Goal: Information Seeking & Learning: Learn about a topic

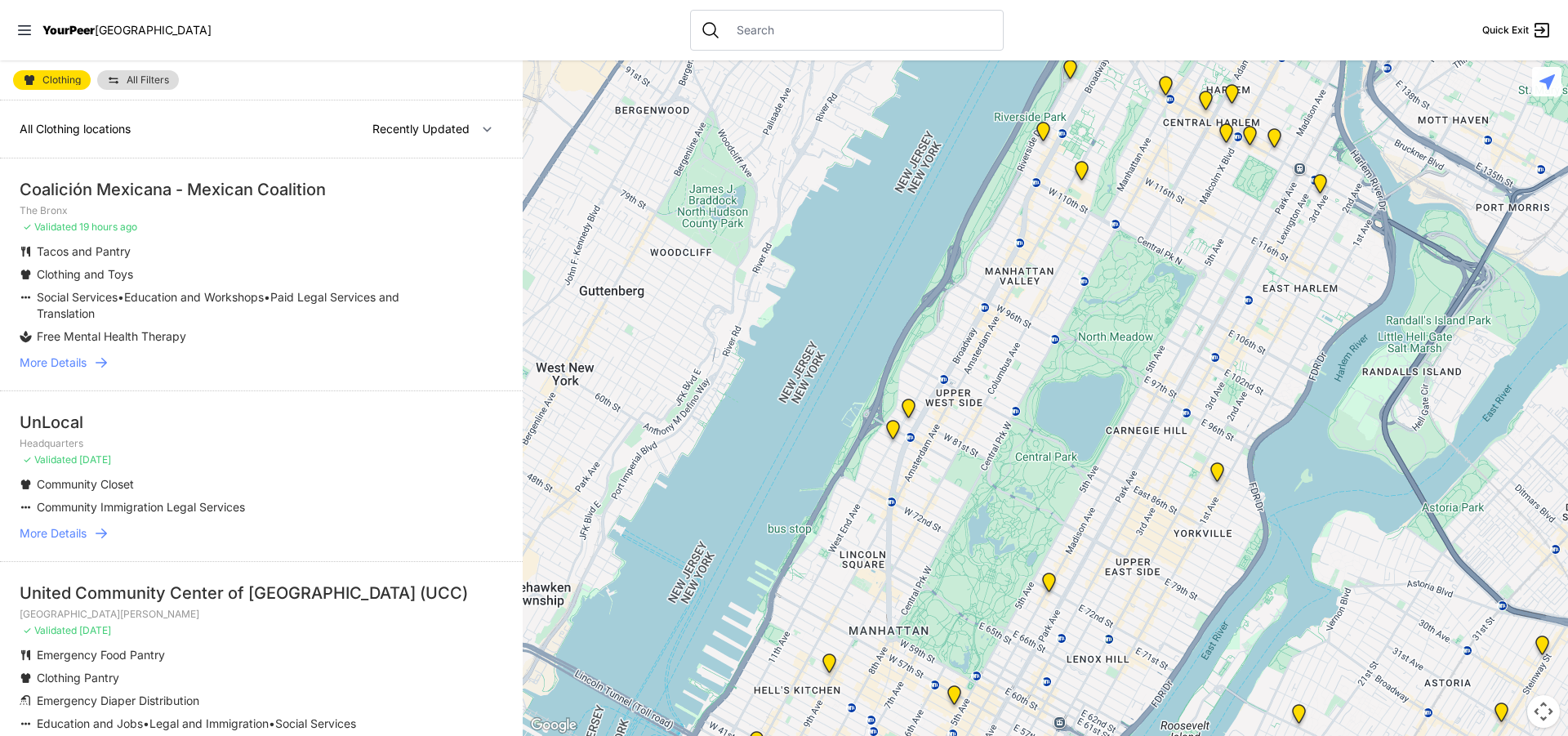
click at [168, 205] on p "The Bronx" at bounding box center [261, 210] width 484 height 13
click at [169, 199] on li "Coalición Mexicana - Mexican Coalition The Bronx ✓ Validated 19 hours ago Tacos…" at bounding box center [261, 274] width 523 height 232
click at [170, 189] on div "Coalición Mexicana - Mexican Coalition" at bounding box center [261, 189] width 484 height 22
click at [224, 314] on p "Social Services • Education and Workshops • Paid Legal Services and Translation" at bounding box center [237, 305] width 401 height 33
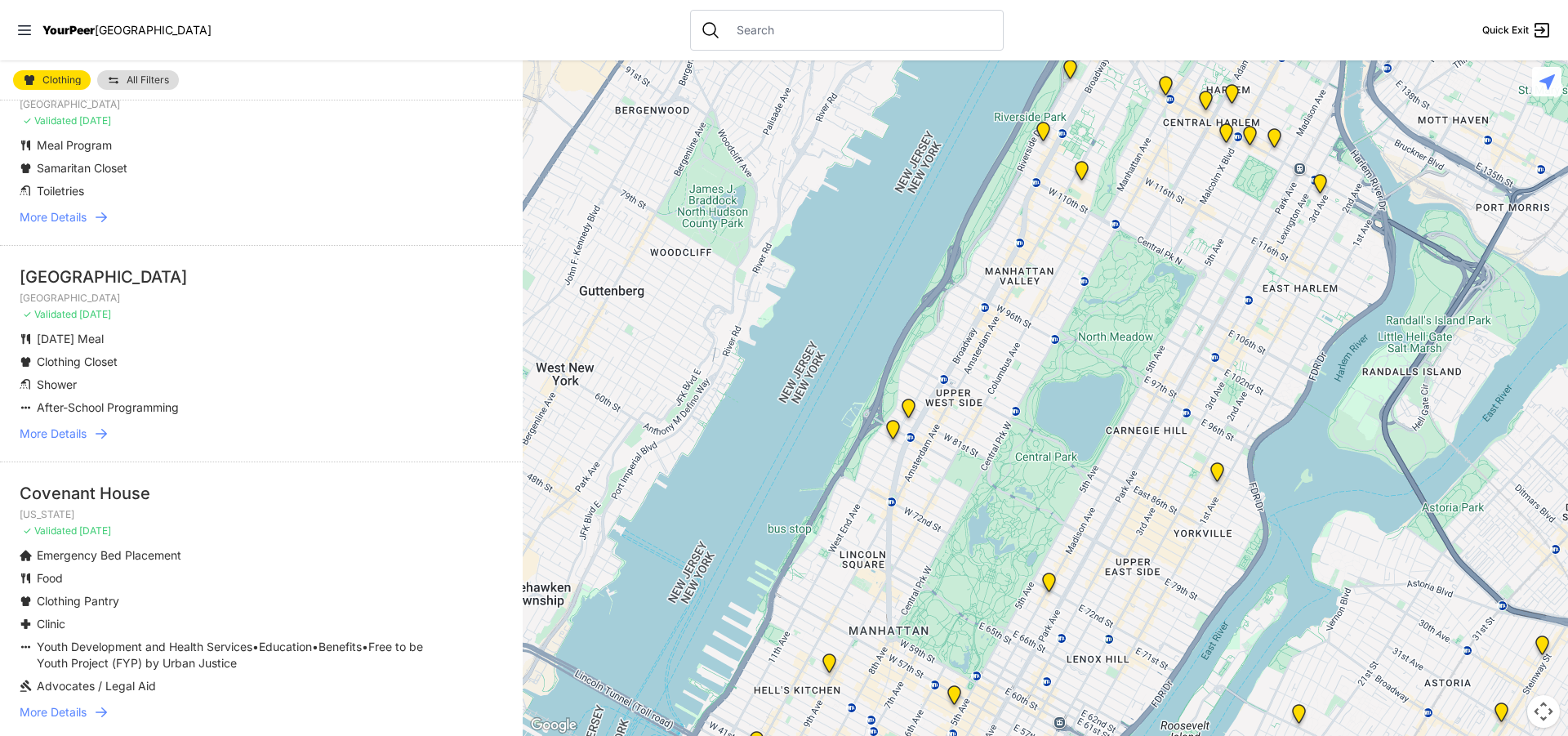
scroll to position [1224, 0]
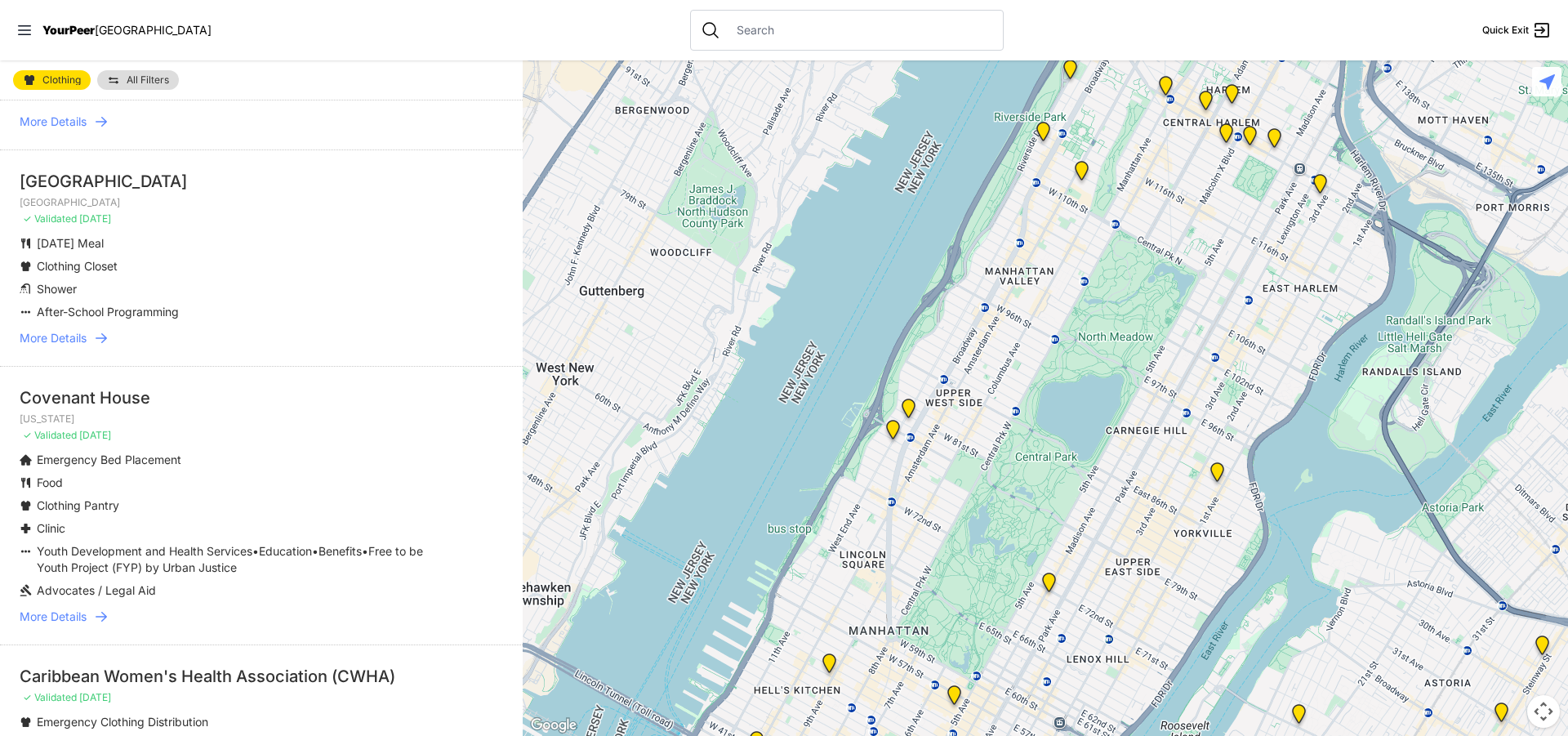
click at [87, 346] on span "More Details" at bounding box center [53, 337] width 67 height 17
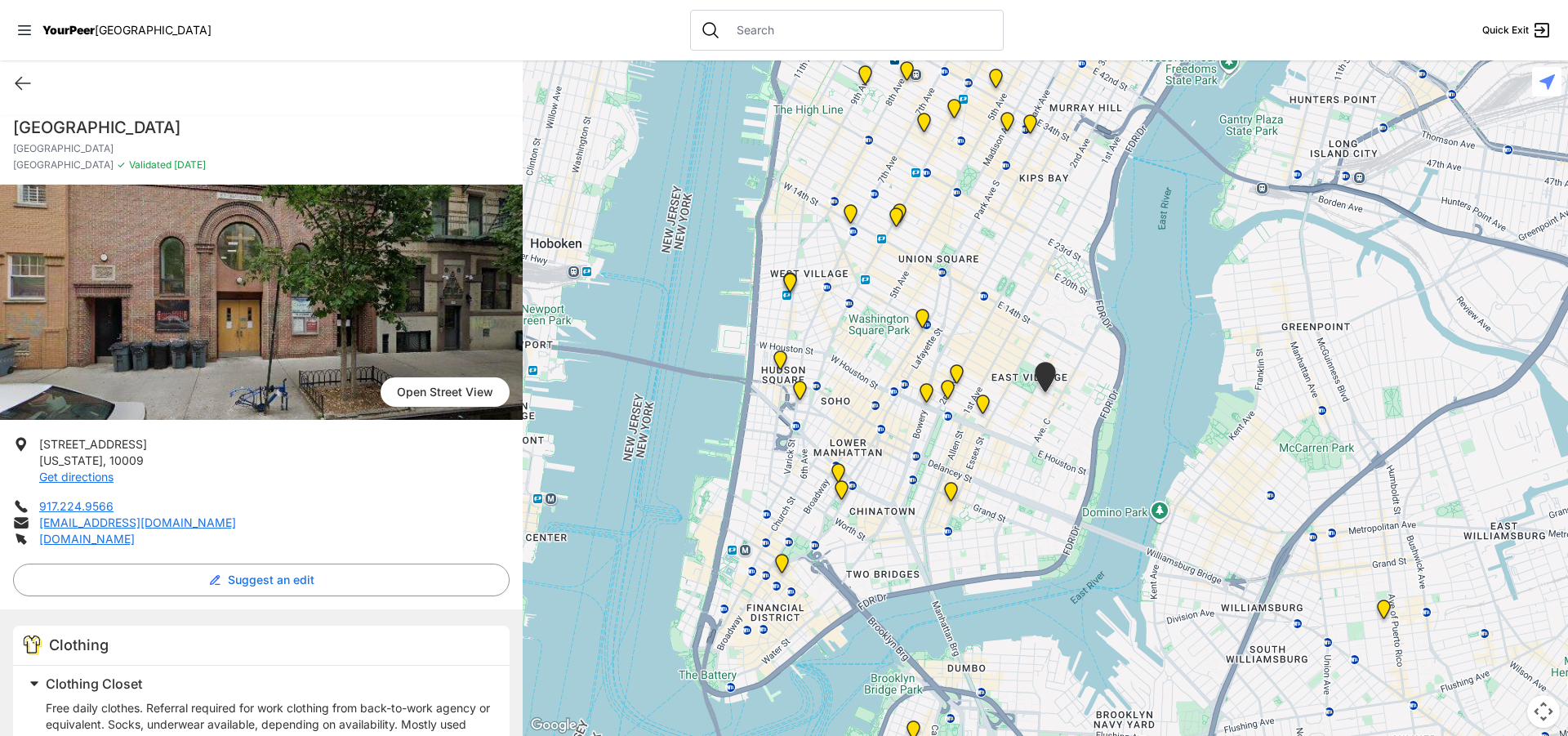
drag, startPoint x: 148, startPoint y: 108, endPoint x: 381, endPoint y: 88, distance: 233.9
click at [381, 88] on div "Quick Exit" at bounding box center [261, 83] width 523 height 46
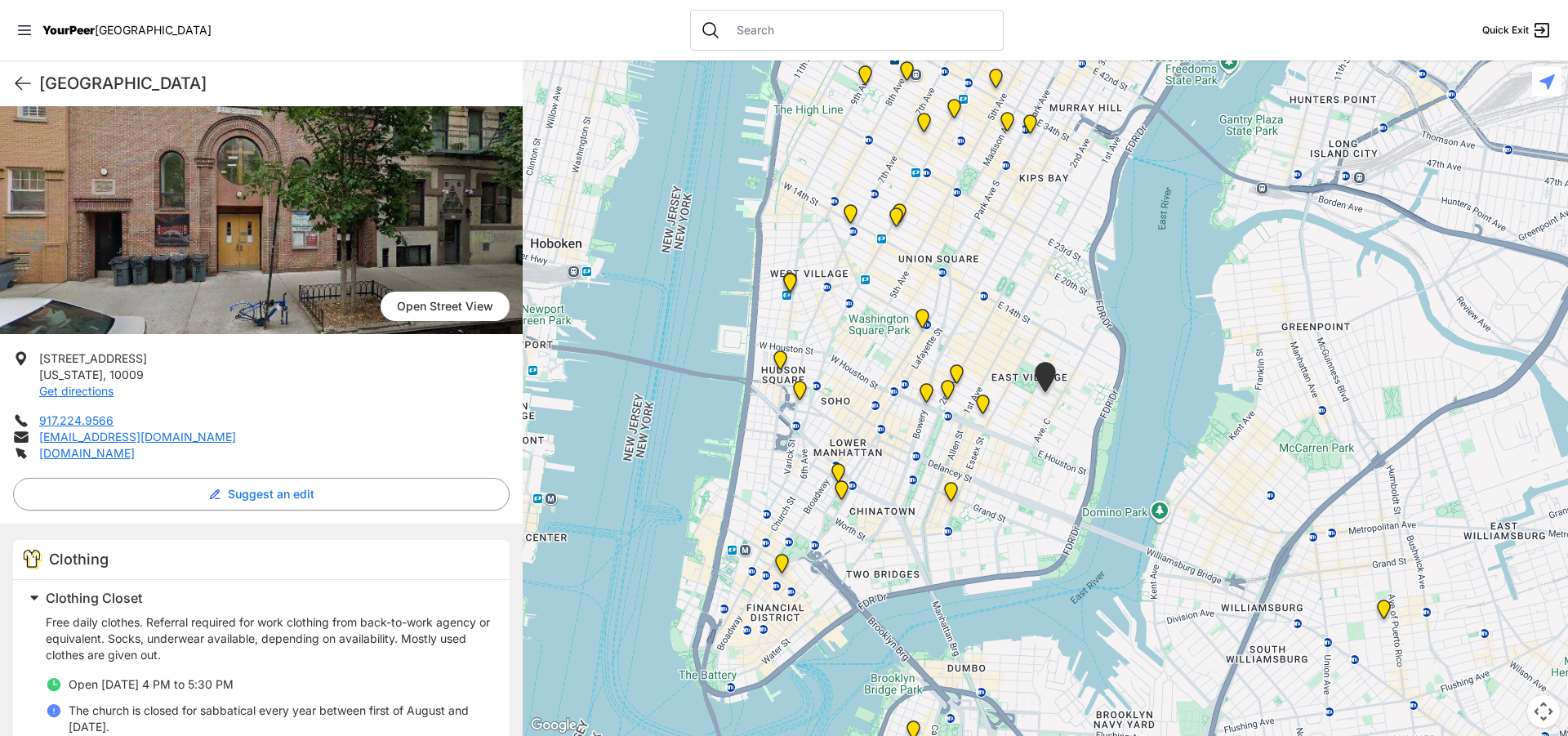
scroll to position [37, 0]
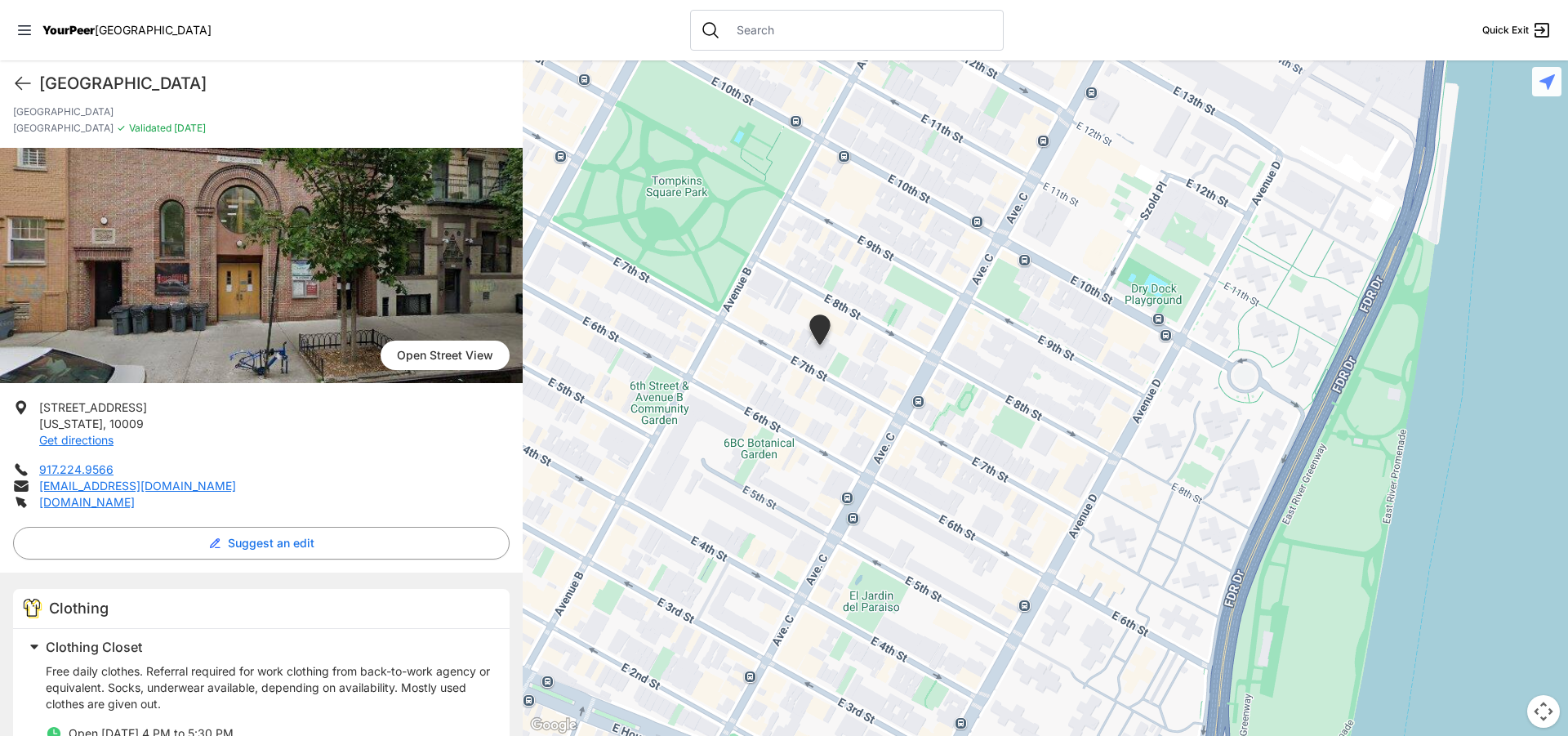
drag, startPoint x: 817, startPoint y: 415, endPoint x: 841, endPoint y: 416, distance: 24.0
click at [841, 416] on div at bounding box center [1045, 398] width 1045 height 676
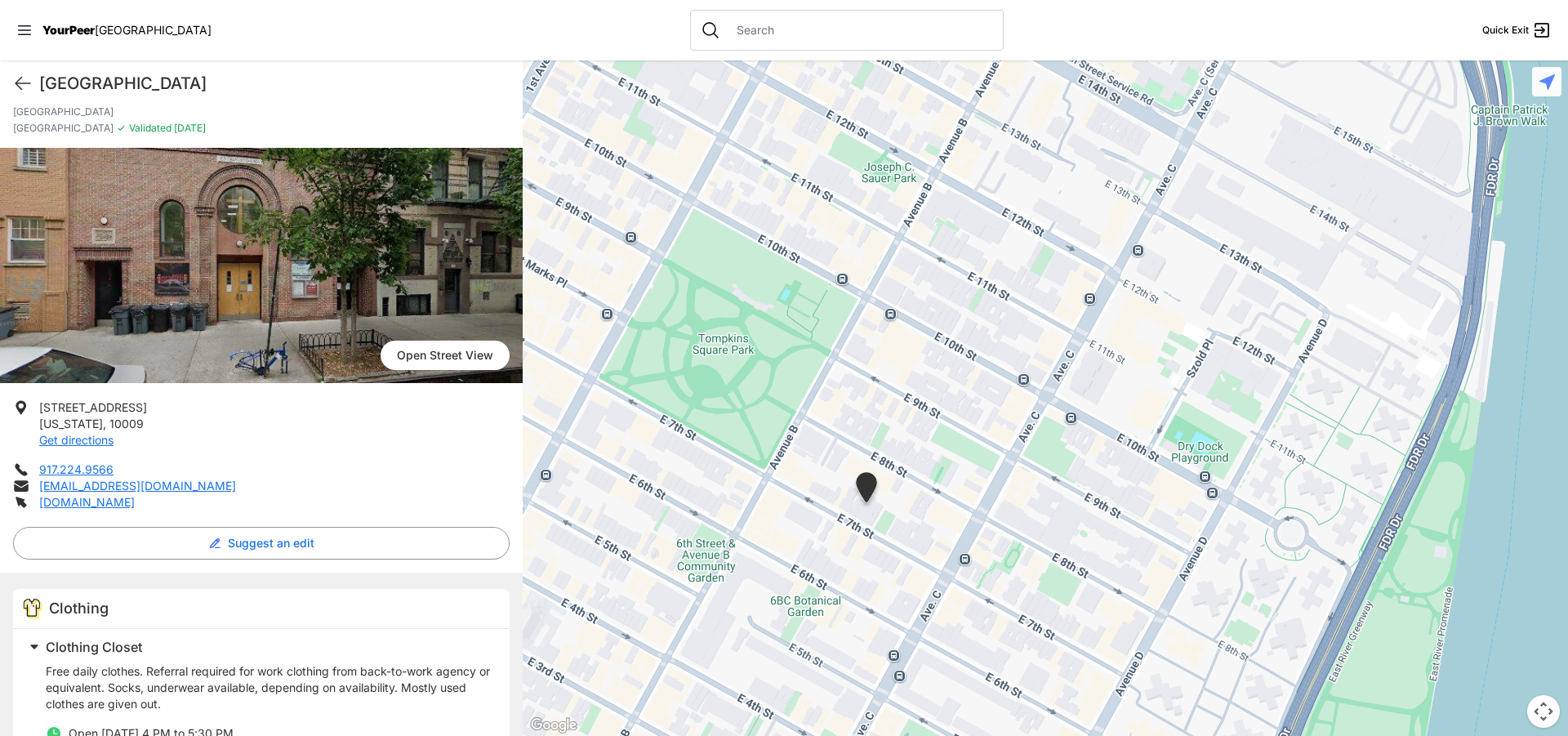
drag, startPoint x: 274, startPoint y: 209, endPoint x: 354, endPoint y: 82, distance: 150.1
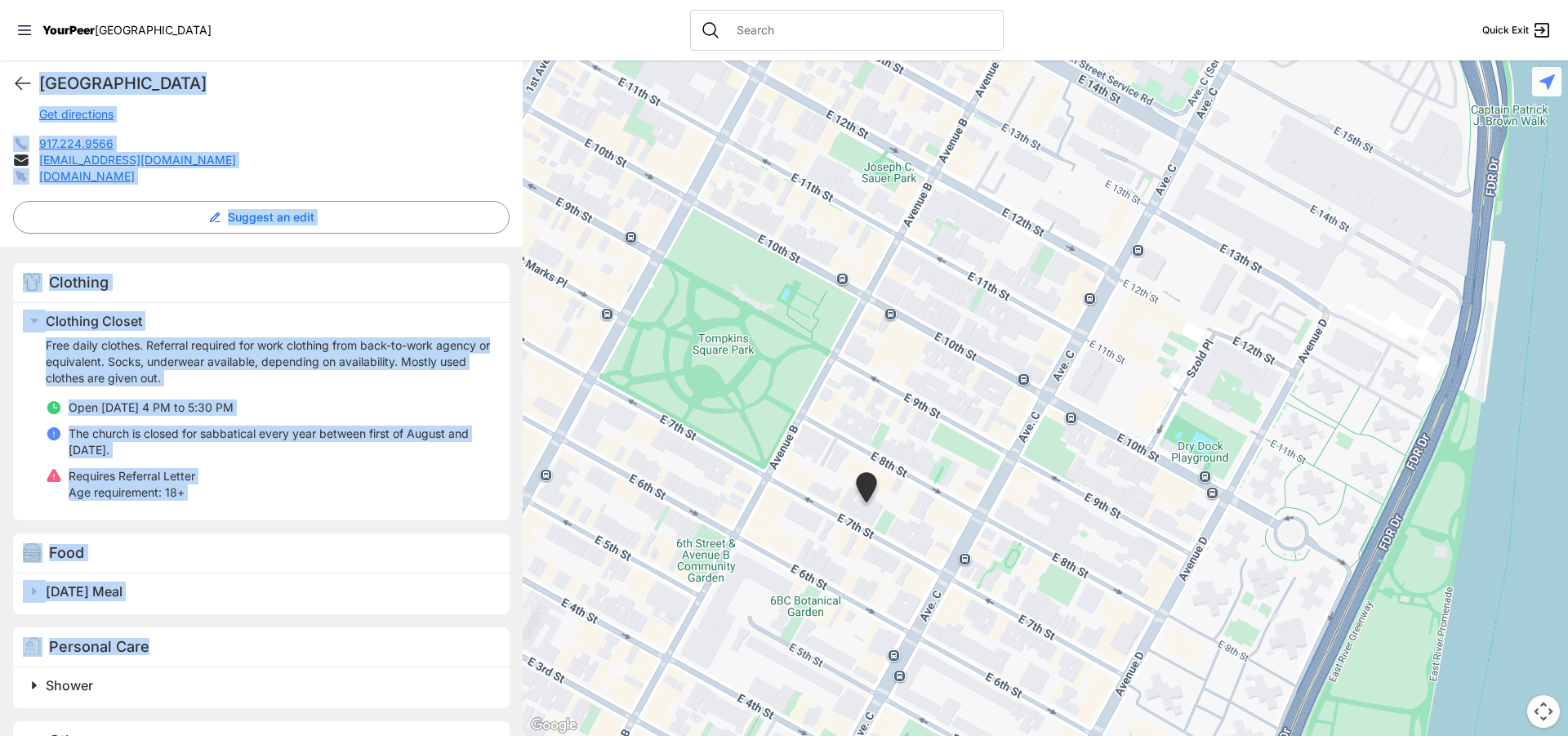
scroll to position [364, 0]
drag, startPoint x: 39, startPoint y: 66, endPoint x: 354, endPoint y: 487, distance: 525.8
click at [354, 487] on div "[GEOGRAPHIC_DATA] Quick Exit [GEOGRAPHIC_DATA] [GEOGRAPHIC_DATA] ✓ Validated [D…" at bounding box center [261, 398] width 523 height 676
copy div "[GEOGRAPHIC_DATA] Quick Exit [GEOGRAPHIC_DATA] [GEOGRAPHIC_DATA] ✓ Validated [D…"
click at [233, 499] on li "Requires Referral Letter Age requirement: 18+" at bounding box center [268, 484] width 445 height 33
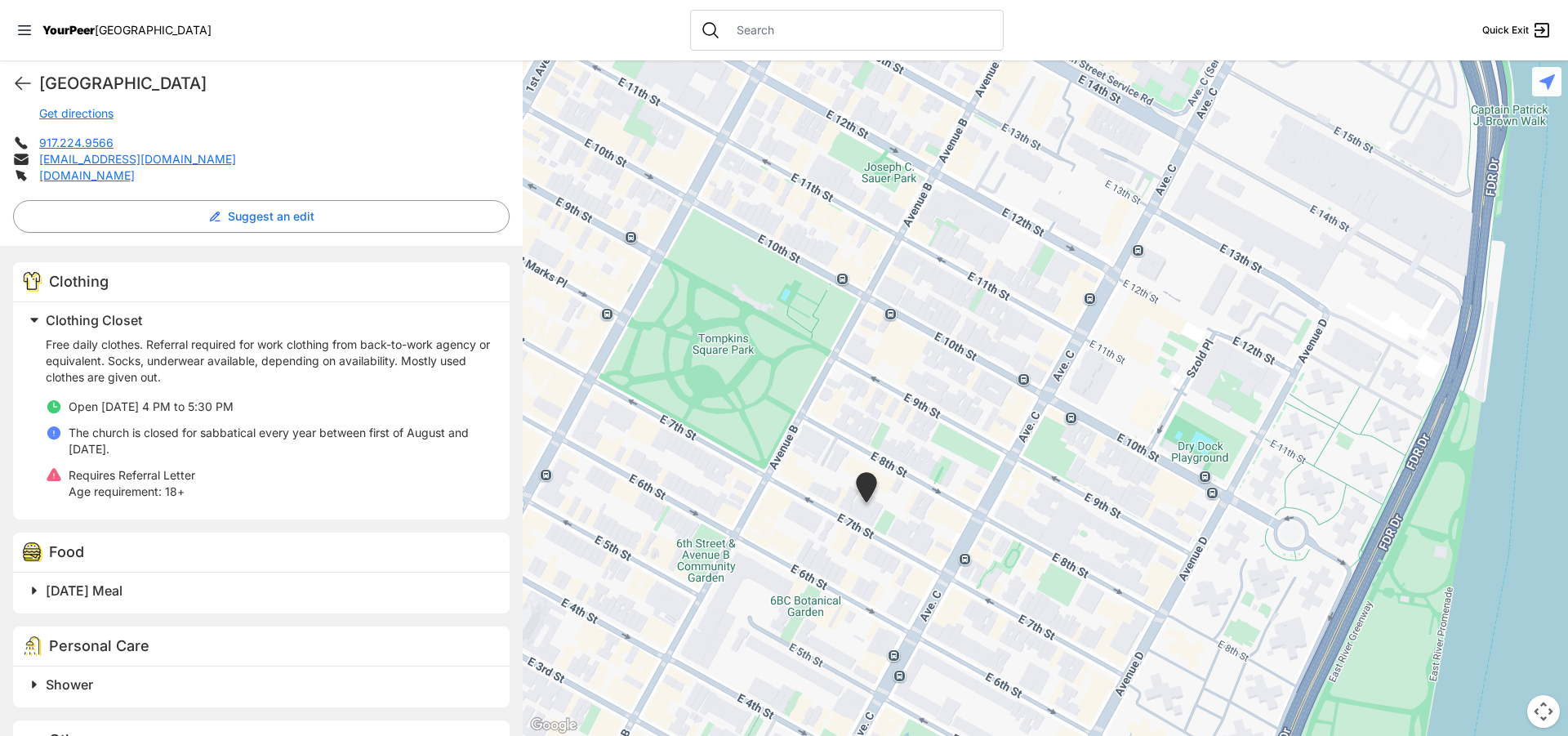
click at [119, 480] on p "Requires Referral Letter" at bounding box center [132, 475] width 127 height 17
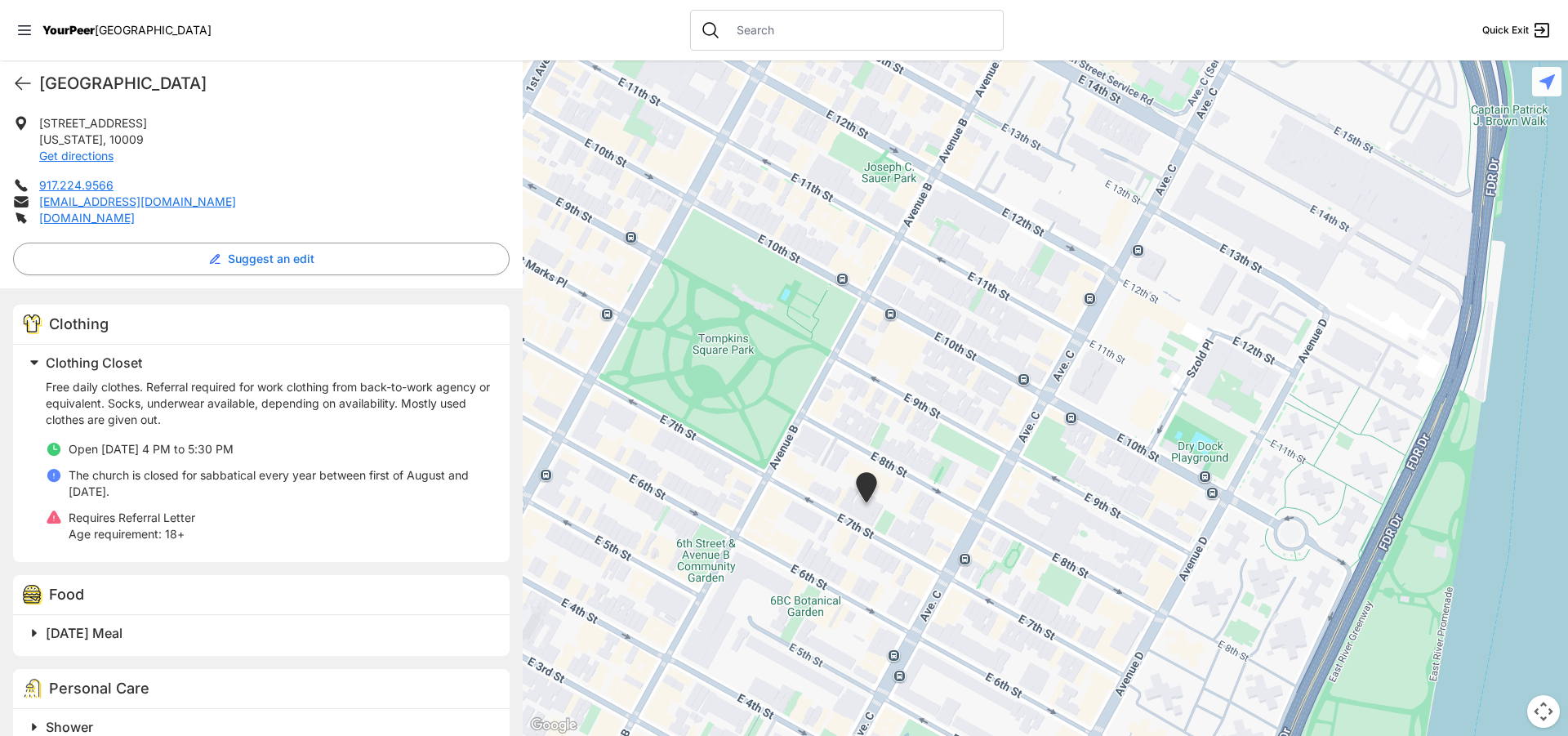
scroll to position [327, 0]
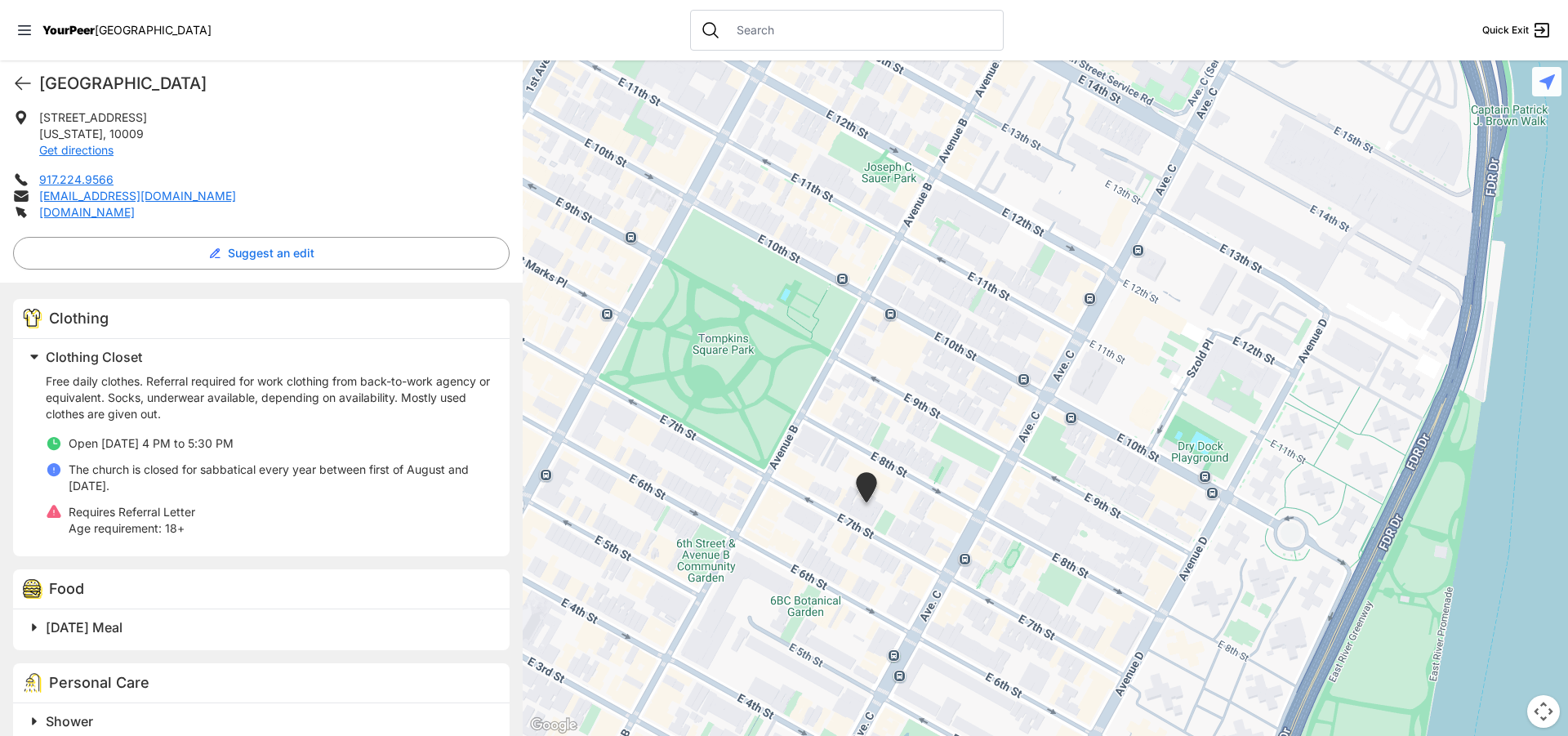
click at [172, 533] on p "Age requirement: 18+" at bounding box center [132, 527] width 127 height 17
click at [83, 516] on p "Requires Referral Letter" at bounding box center [132, 512] width 127 height 17
click at [53, 512] on icon at bounding box center [54, 511] width 14 height 13
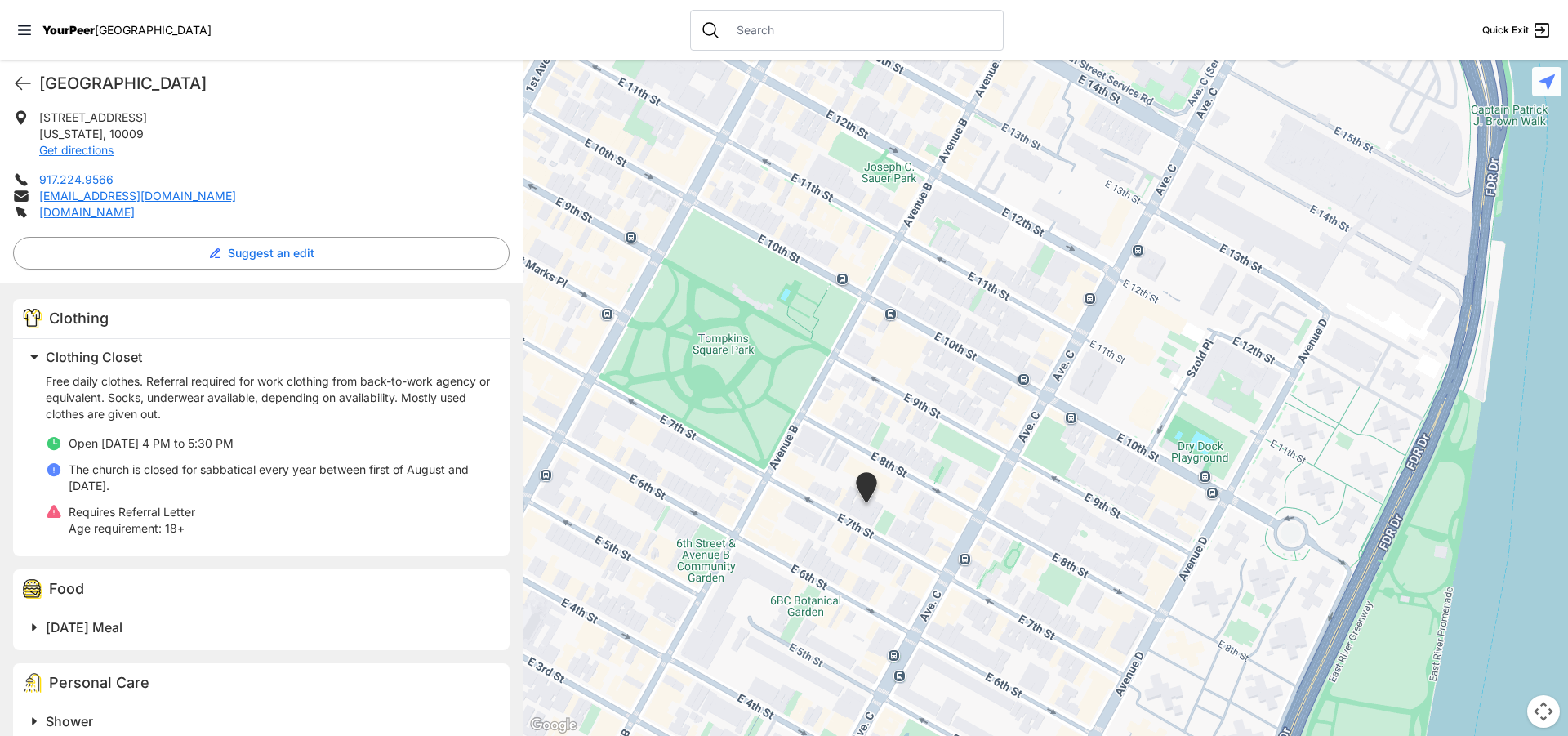
click at [361, 438] on li "Open [DATE] 4 PM to 5:30 PM" at bounding box center [268, 443] width 445 height 17
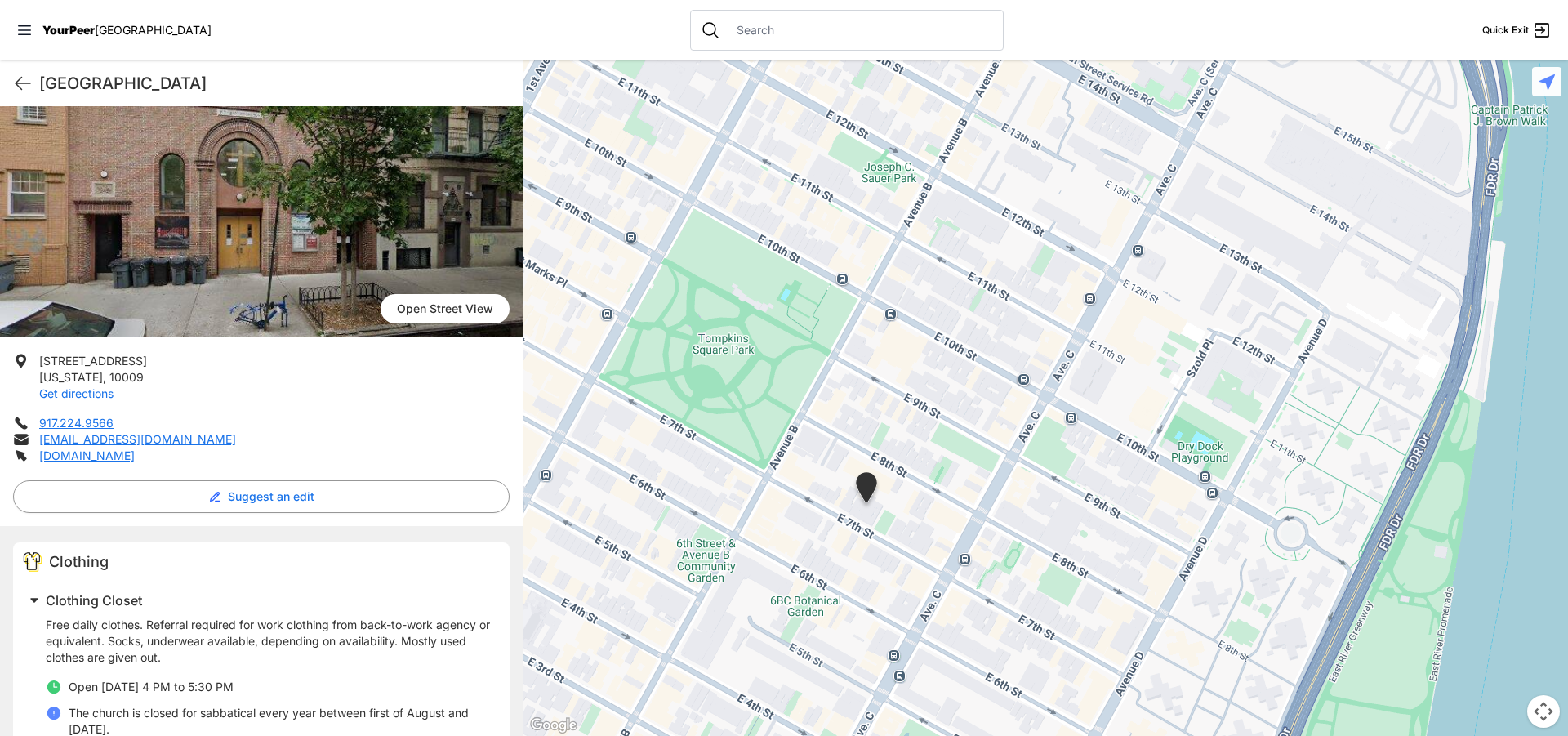
scroll to position [164, 0]
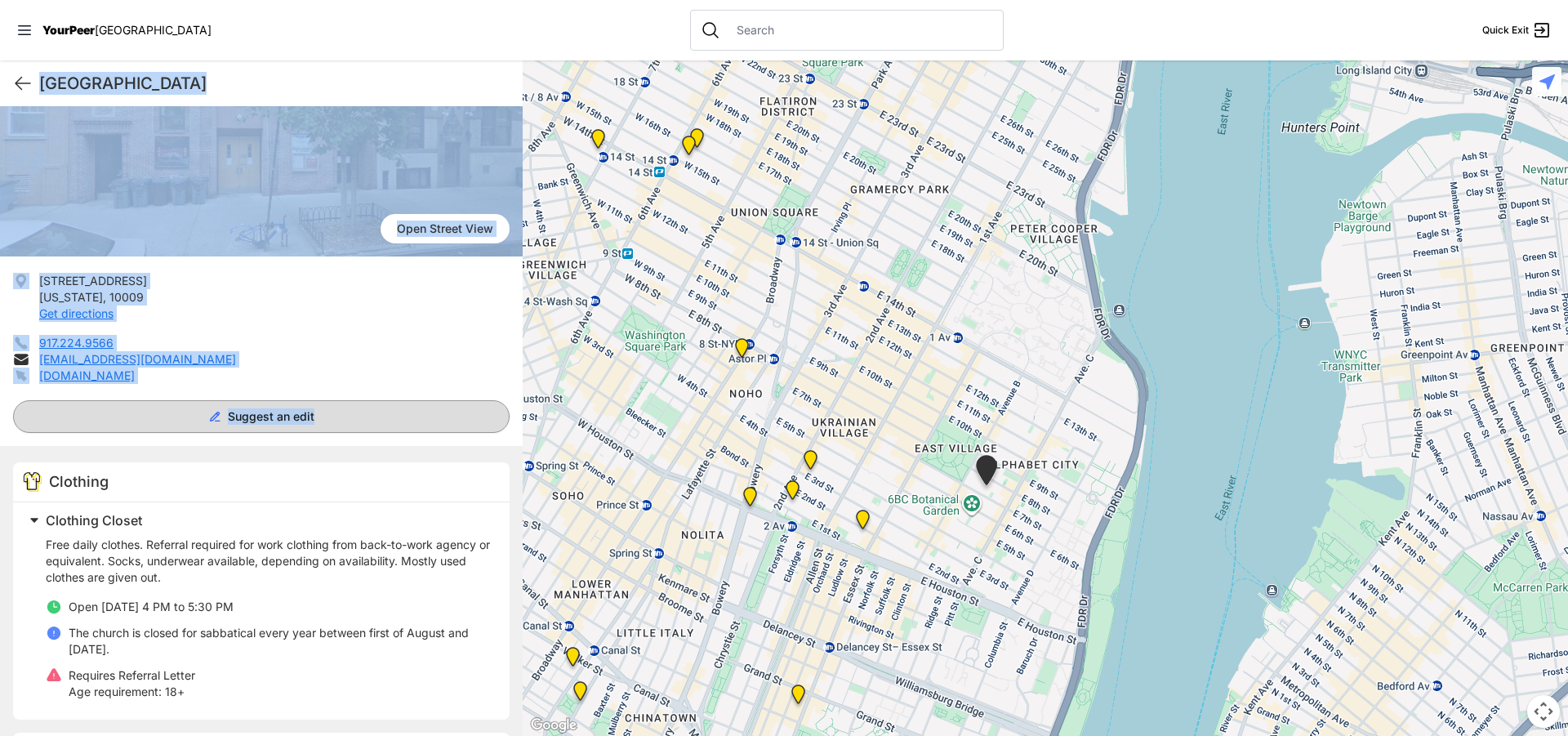
drag, startPoint x: 36, startPoint y: 77, endPoint x: 335, endPoint y: 405, distance: 443.8
click at [335, 405] on div "[GEOGRAPHIC_DATA] Quick Exit [GEOGRAPHIC_DATA] [GEOGRAPHIC_DATA] ✓ Validated [D…" at bounding box center [261, 398] width 523 height 676
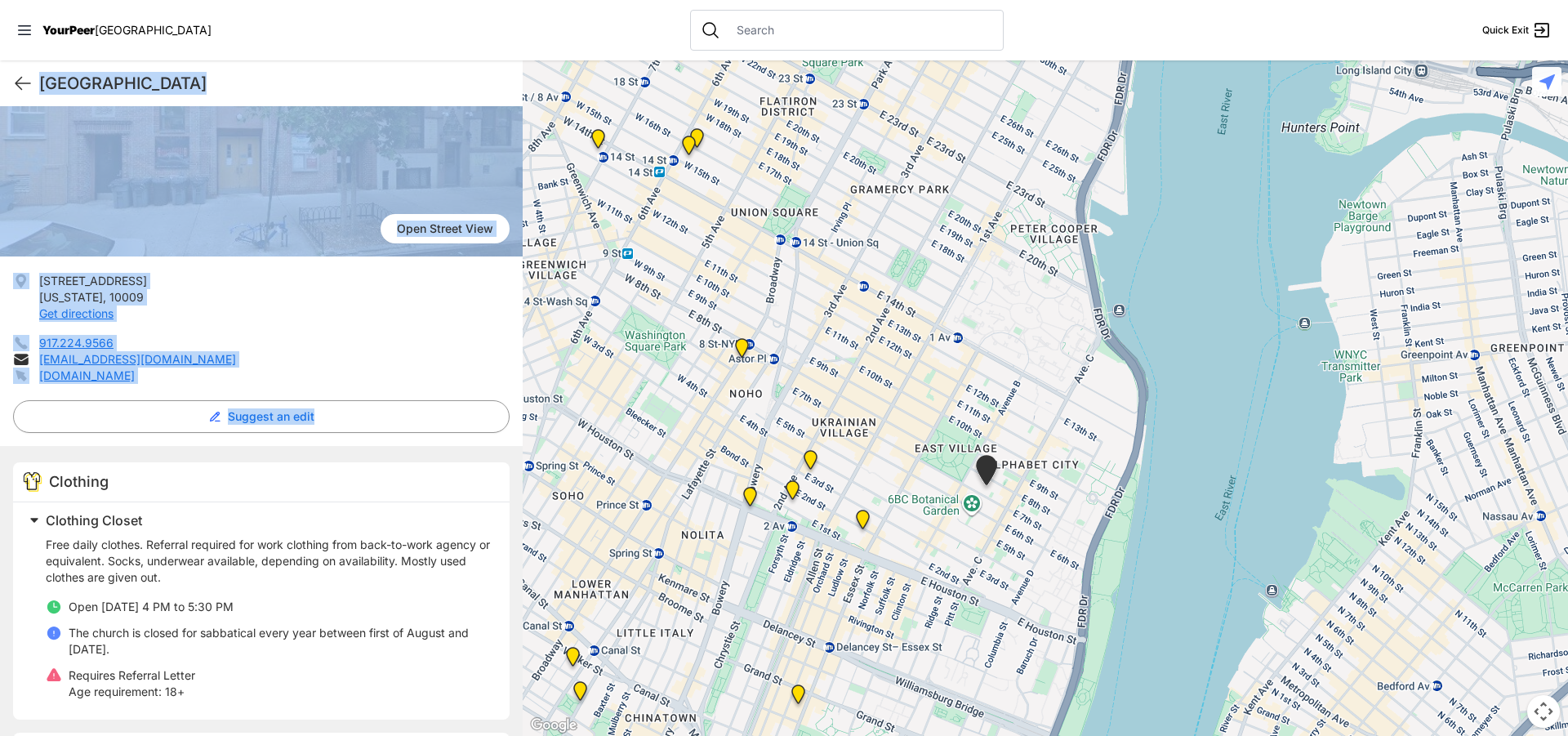
copy div "[GEOGRAPHIC_DATA] Quick Exit [GEOGRAPHIC_DATA] [GEOGRAPHIC_DATA] ✓ Validated [D…"
